Goal: Find contact information: Find contact information

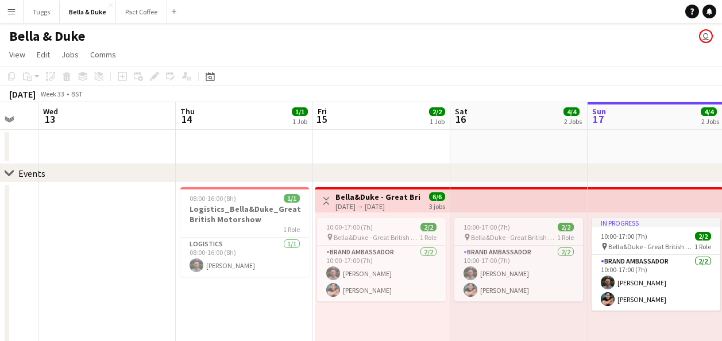
drag, startPoint x: 127, startPoint y: 154, endPoint x: 530, endPoint y: 147, distance: 403.4
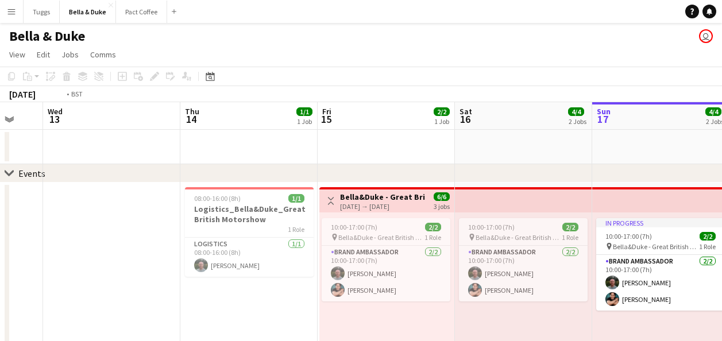
drag, startPoint x: 205, startPoint y: 142, endPoint x: 516, endPoint y: 144, distance: 310.8
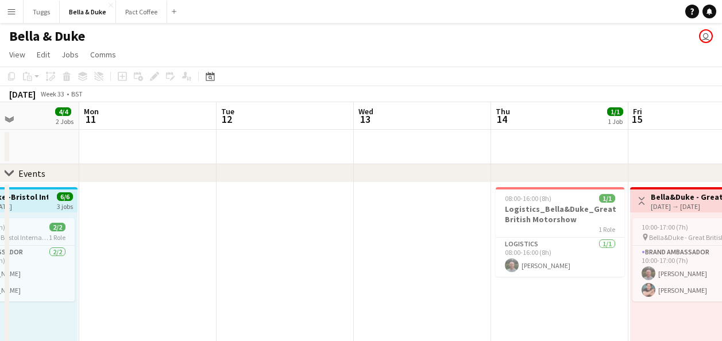
scroll to position [0, 283]
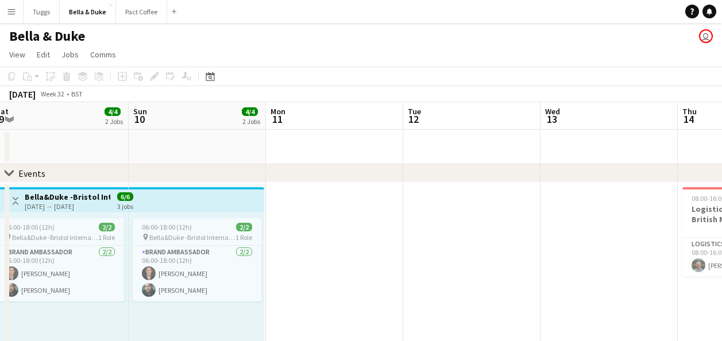
drag, startPoint x: 120, startPoint y: 161, endPoint x: 356, endPoint y: 168, distance: 236.8
drag, startPoint x: 194, startPoint y: 167, endPoint x: 354, endPoint y: 157, distance: 160.1
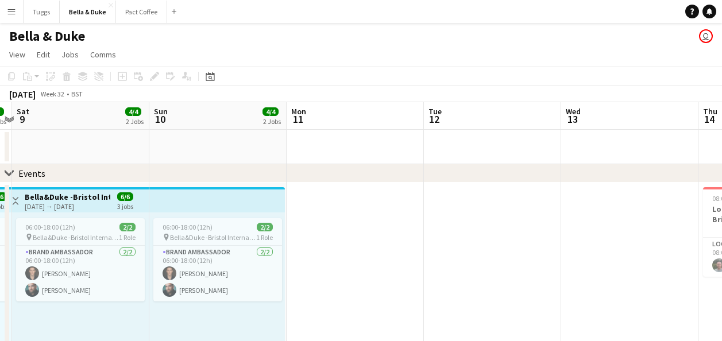
drag, startPoint x: 258, startPoint y: 153, endPoint x: 553, endPoint y: 153, distance: 295.3
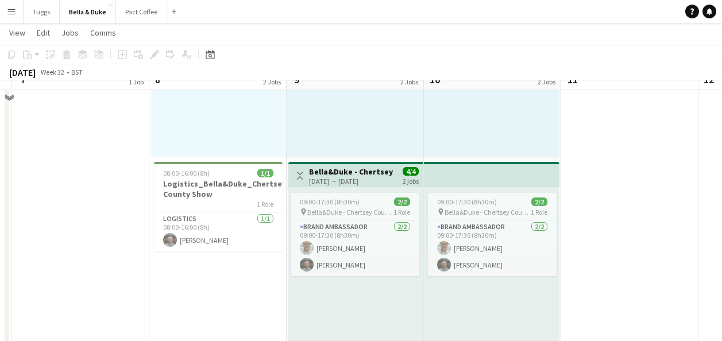
scroll to position [57, 0]
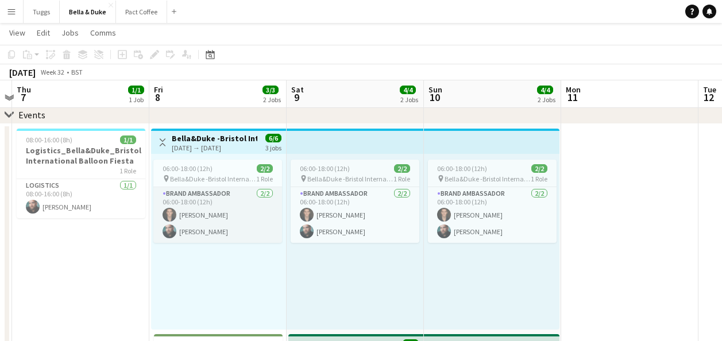
click at [240, 217] on app-card-role "Brand Ambassador [DATE] 06:00-18:00 (12h) [PERSON_NAME] [PERSON_NAME]" at bounding box center [217, 215] width 129 height 56
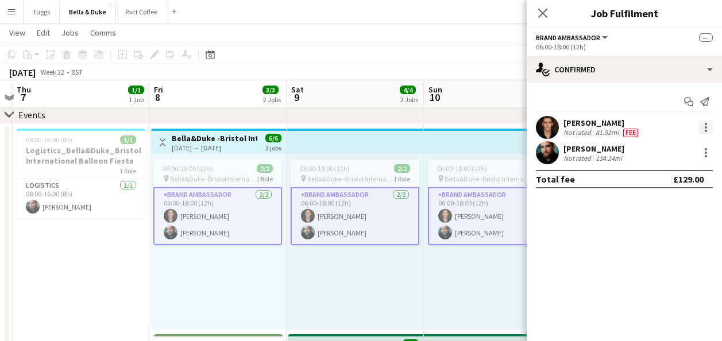
click at [708, 124] on div at bounding box center [706, 128] width 14 height 14
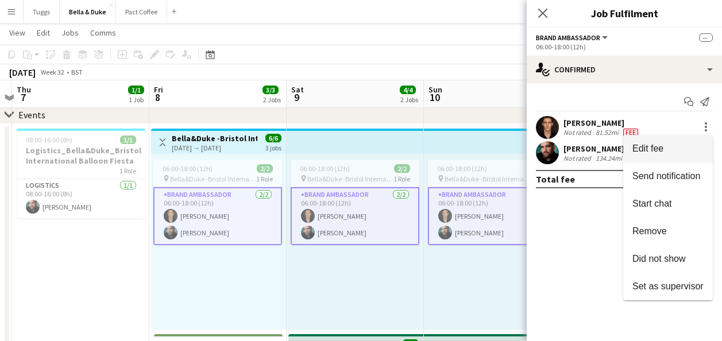
click at [670, 144] on span "Edit fee" at bounding box center [668, 149] width 71 height 10
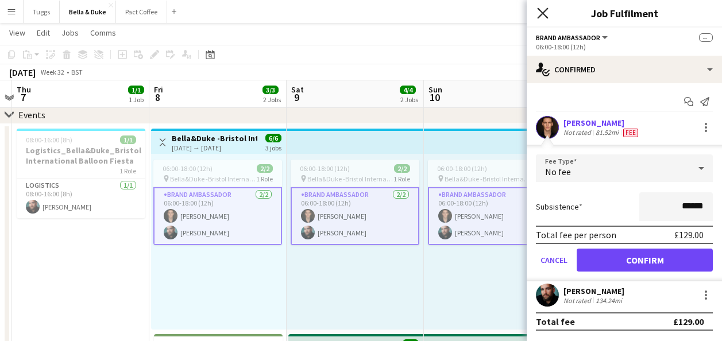
click at [544, 11] on icon at bounding box center [542, 12] width 11 height 11
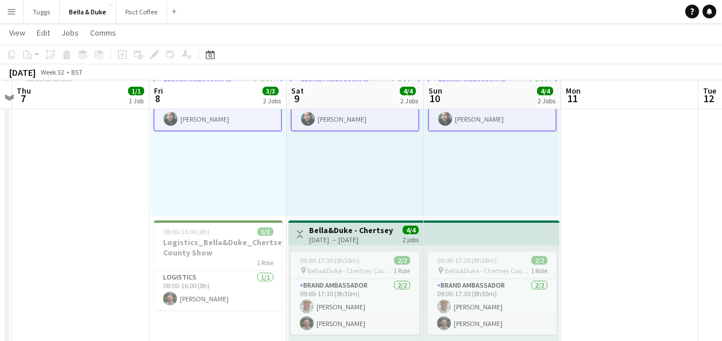
scroll to position [172, 0]
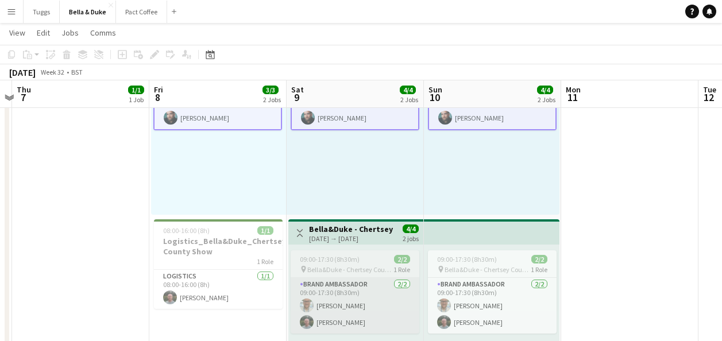
click at [391, 322] on app-card-role "Brand Ambassador [DATE] 09:00-17:30 (8h30m) [PERSON_NAME] [PERSON_NAME]" at bounding box center [355, 306] width 129 height 56
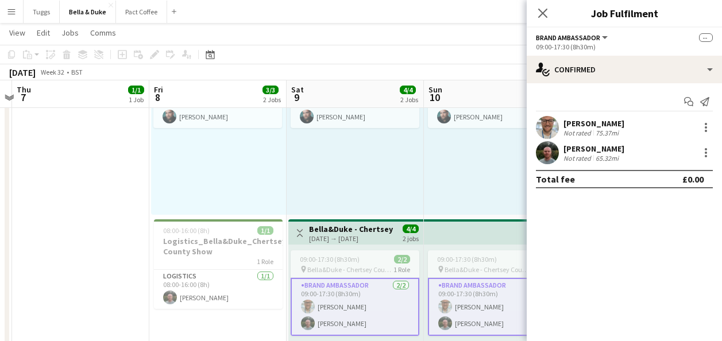
click at [643, 124] on div "[PERSON_NAME] Not rated 75.37mi" at bounding box center [624, 127] width 195 height 23
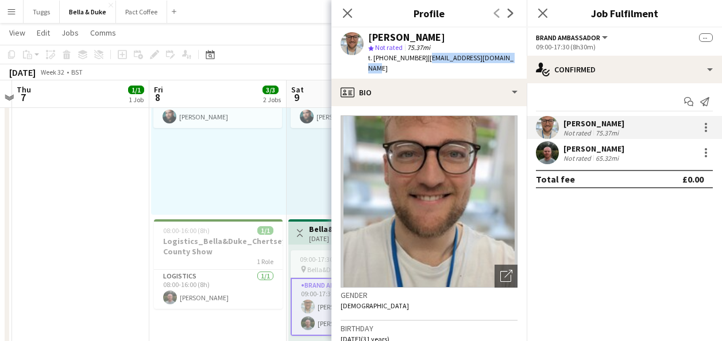
drag, startPoint x: 502, startPoint y: 58, endPoint x: 422, endPoint y: 61, distance: 79.4
click at [422, 61] on div "[PERSON_NAME] star Not rated 75.37mi t. [PHONE_NUMBER] | [EMAIL_ADDRESS][DOMAIN…" at bounding box center [429, 53] width 195 height 51
copy span "[EMAIL_ADDRESS][DOMAIN_NAME]"
